Goal: Task Accomplishment & Management: Use online tool/utility

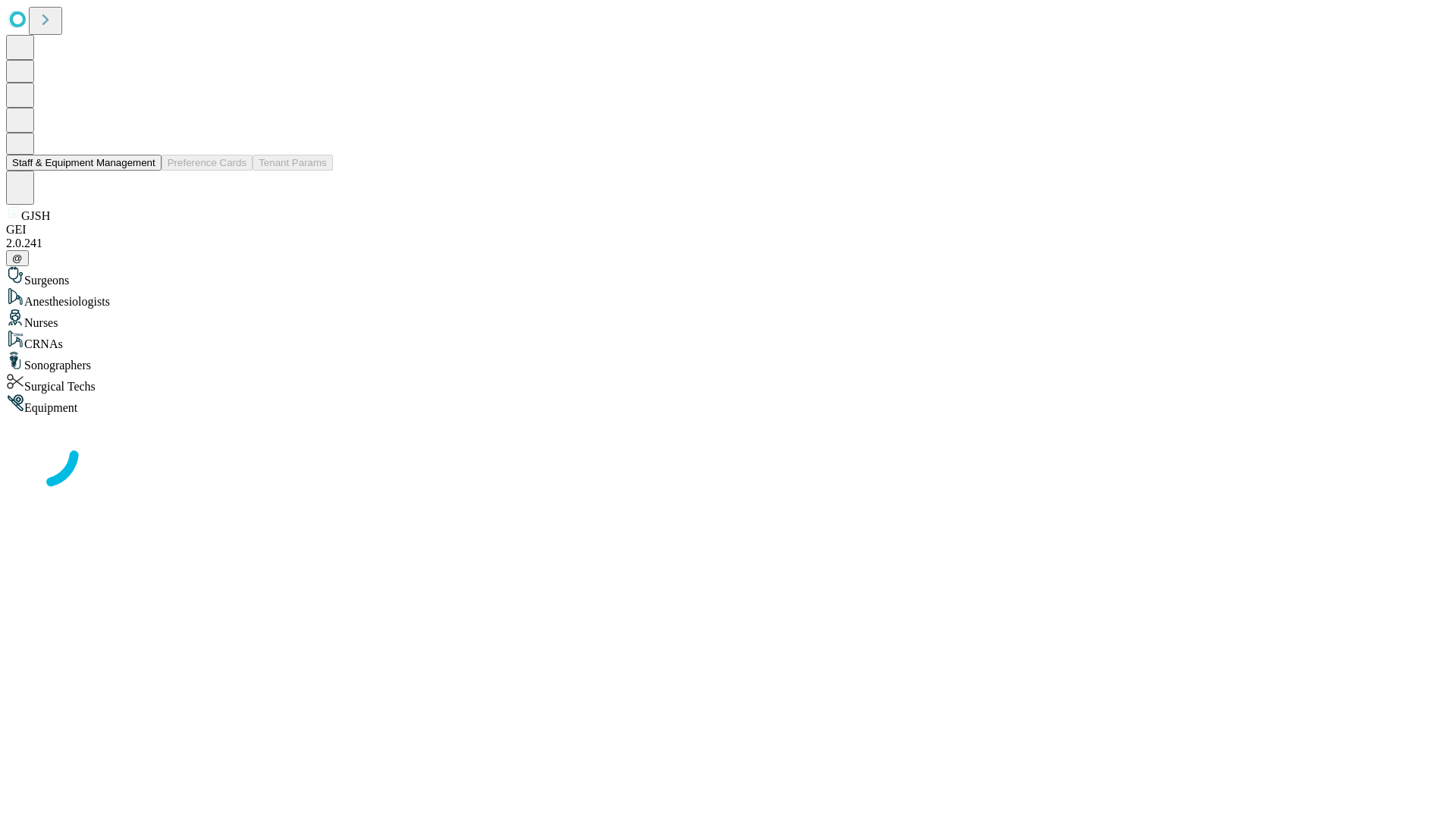
click at [144, 171] on button "Staff & Equipment Management" at bounding box center [83, 163] width 155 height 16
